Goal: Find specific page/section: Find specific page/section

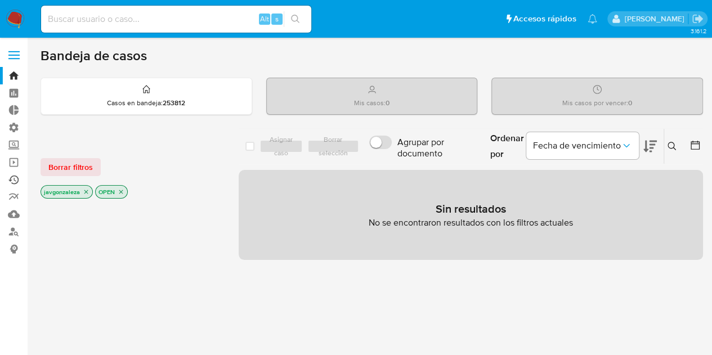
click at [12, 183] on link "Ejecuciones automáticas" at bounding box center [67, 179] width 134 height 17
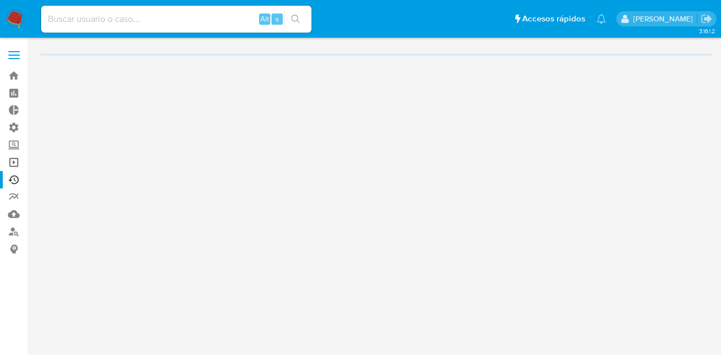
click at [13, 164] on link "Operaciones masivas" at bounding box center [67, 162] width 134 height 17
